Goal: Task Accomplishment & Management: Manage account settings

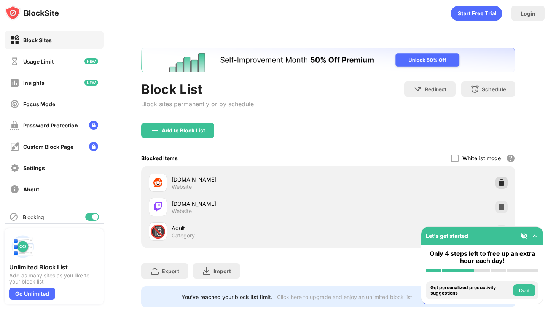
click at [501, 186] on img at bounding box center [501, 183] width 8 height 8
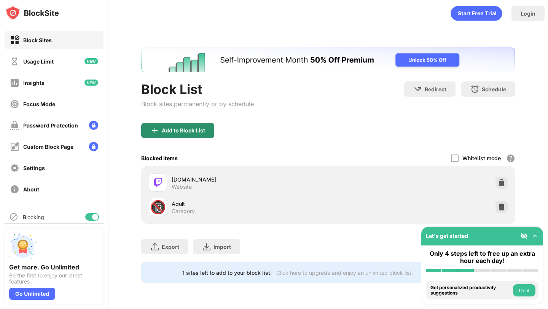
click at [196, 129] on div "Add to Block List" at bounding box center [183, 130] width 43 height 6
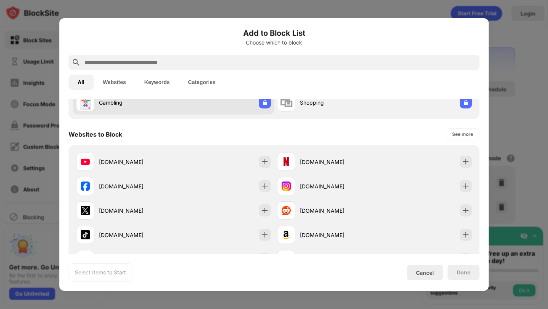
scroll to position [94, 0]
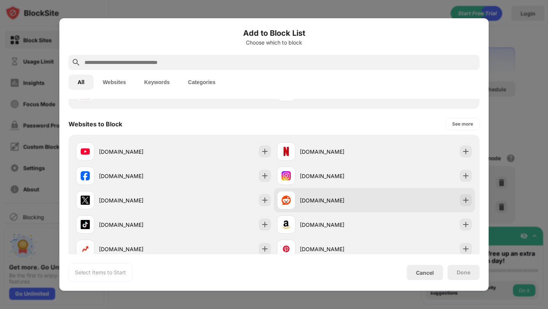
click at [301, 205] on div "[DOMAIN_NAME]" at bounding box center [325, 200] width 97 height 18
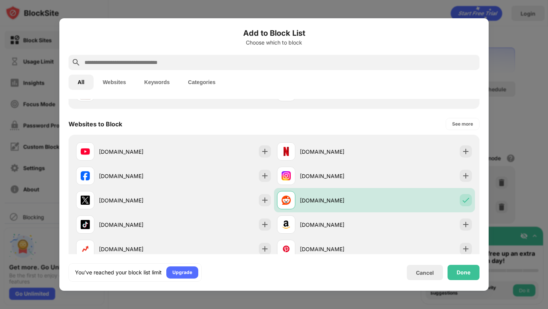
drag, startPoint x: 466, startPoint y: 279, endPoint x: 466, endPoint y: 274, distance: 4.9
click at [466, 279] on div "Done" at bounding box center [463, 272] width 32 height 15
